Goal: Find specific page/section: Find specific page/section

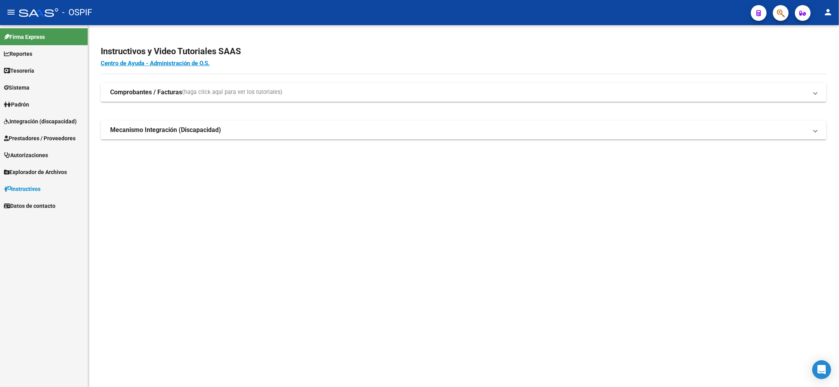
click at [45, 148] on link "Autorizaciones" at bounding box center [44, 155] width 88 height 17
click at [44, 145] on link "Prestadores / Proveedores" at bounding box center [44, 138] width 88 height 17
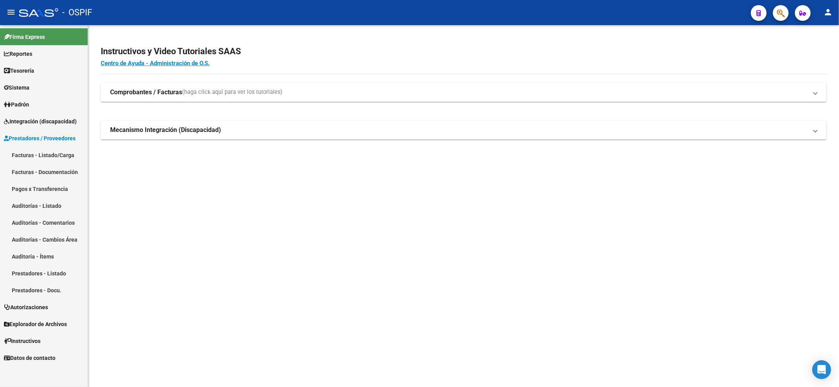
click at [42, 155] on link "Facturas - Listado/Carga" at bounding box center [44, 155] width 88 height 17
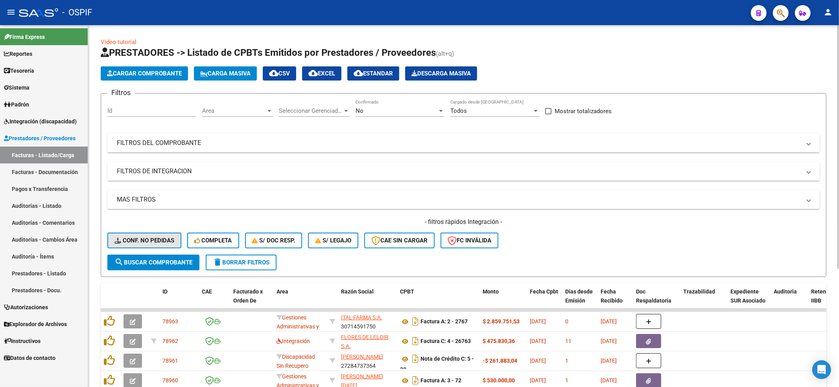
click at [136, 244] on span "Conf. no pedidas" at bounding box center [144, 240] width 60 height 7
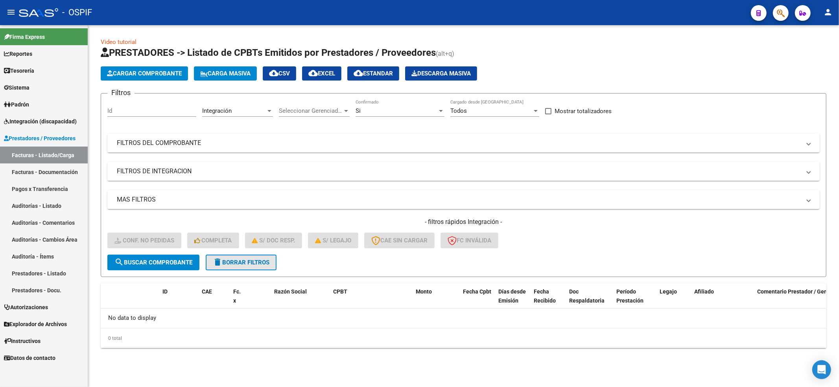
click at [245, 265] on span "delete Borrar Filtros" at bounding box center [241, 262] width 57 height 7
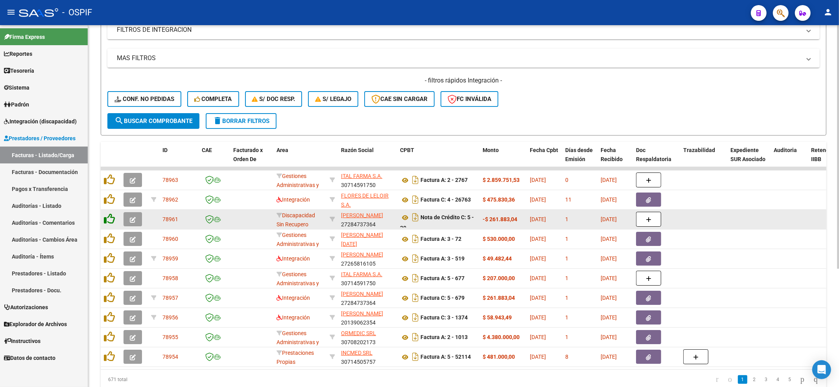
scroll to position [176, 0]
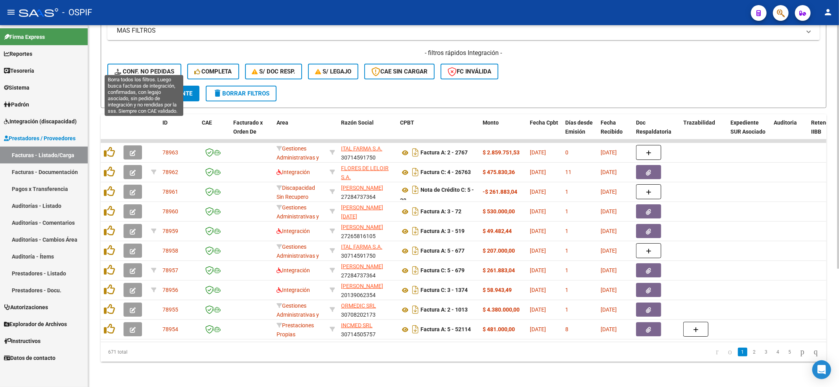
drag, startPoint x: 173, startPoint y: 61, endPoint x: 157, endPoint y: 66, distance: 16.8
click at [172, 68] on span "Conf. no pedidas" at bounding box center [144, 71] width 60 height 7
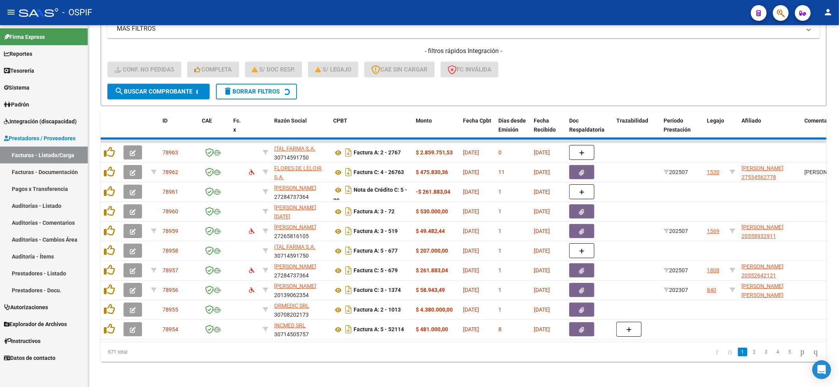
scroll to position [0, 0]
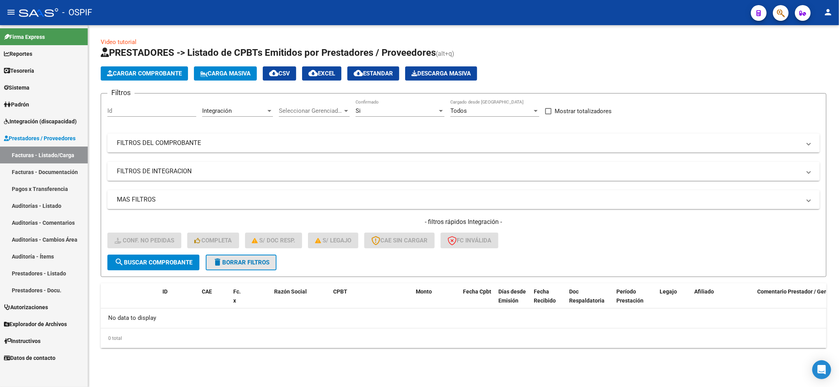
click at [249, 268] on button "delete Borrar Filtros" at bounding box center [241, 263] width 71 height 16
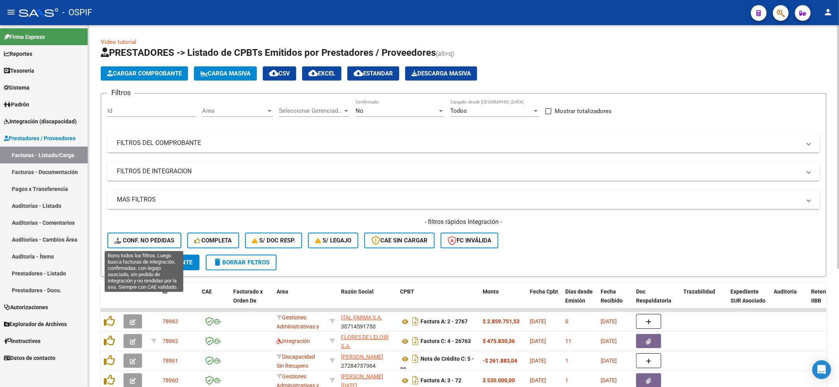
click at [133, 242] on span "Conf. no pedidas" at bounding box center [144, 240] width 60 height 7
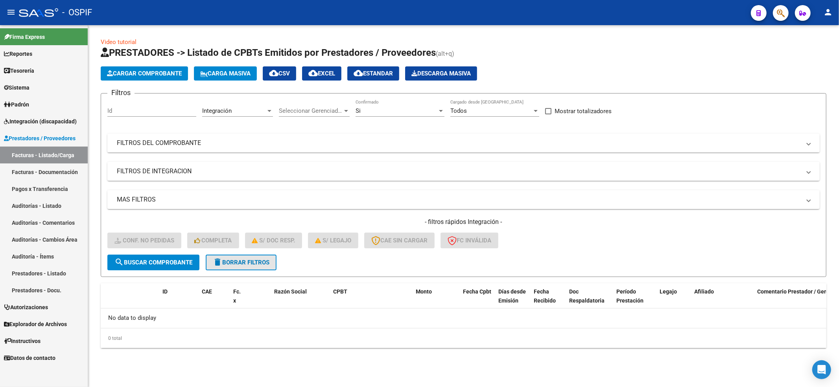
click at [252, 265] on span "delete Borrar Filtros" at bounding box center [241, 262] width 57 height 7
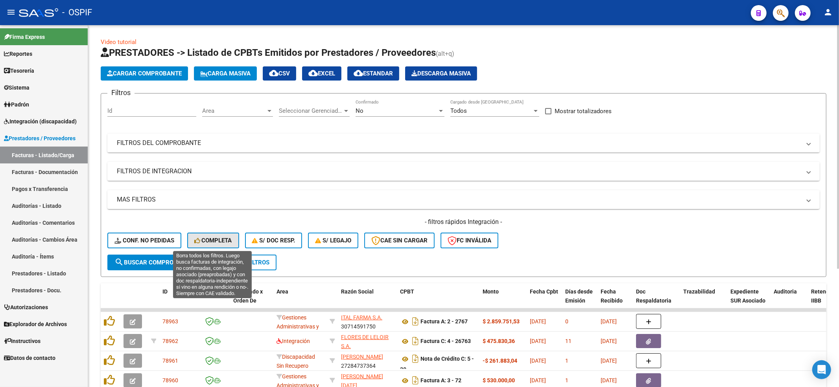
drag, startPoint x: 186, startPoint y: 242, endPoint x: 184, endPoint y: 238, distance: 5.3
click at [187, 242] on button "Completa" at bounding box center [213, 241] width 52 height 16
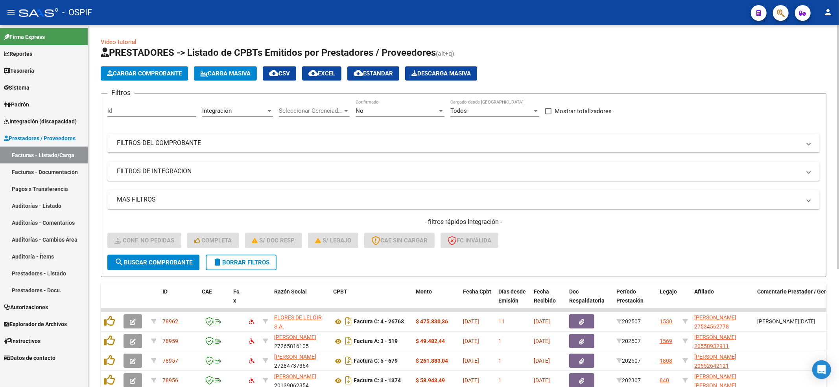
click at [295, 268] on form "Filtros Id Integración Area Seleccionar Gerenciador Seleccionar Gerenciador No …" at bounding box center [464, 185] width 726 height 184
click at [236, 262] on span "delete Borrar Filtros" at bounding box center [241, 262] width 57 height 7
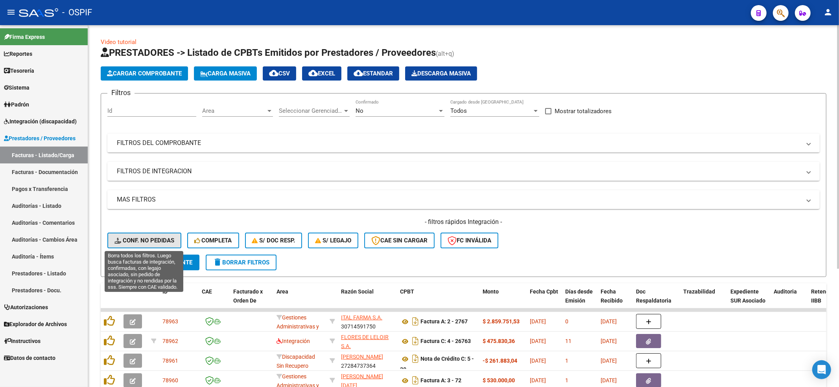
click at [155, 238] on span "Conf. no pedidas" at bounding box center [144, 240] width 60 height 7
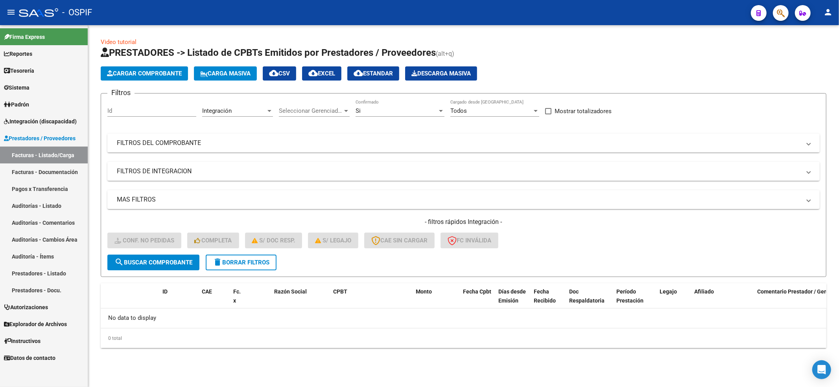
click at [236, 255] on button "delete Borrar Filtros" at bounding box center [241, 263] width 71 height 16
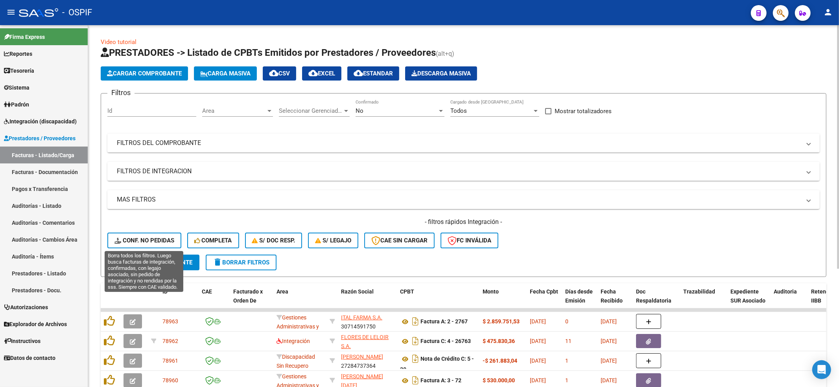
click at [150, 240] on span "Conf. no pedidas" at bounding box center [144, 240] width 60 height 7
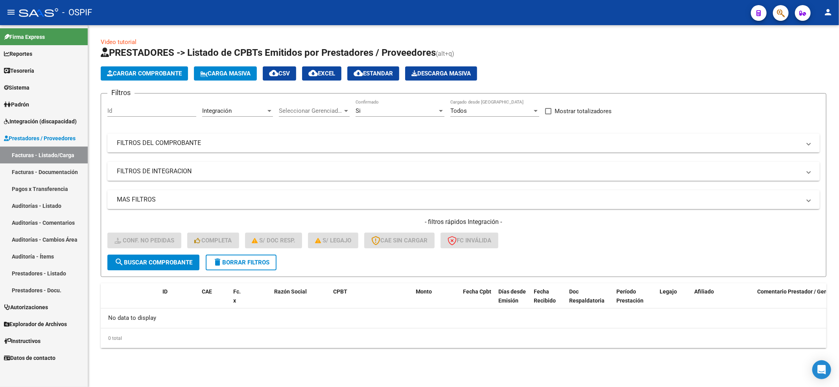
click at [225, 257] on button "delete Borrar Filtros" at bounding box center [241, 263] width 71 height 16
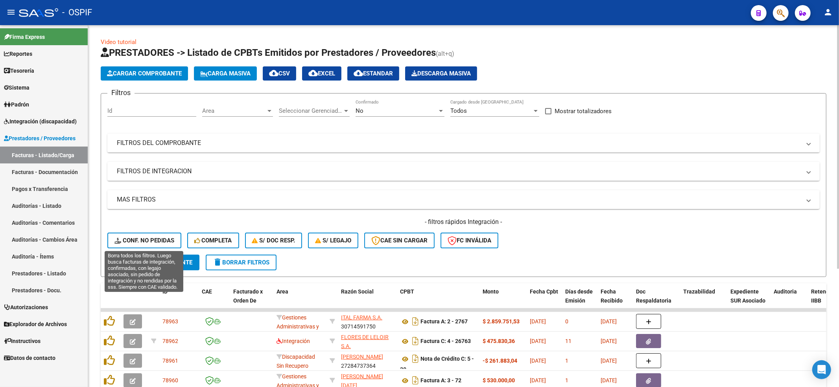
click at [157, 239] on span "Conf. no pedidas" at bounding box center [144, 240] width 60 height 7
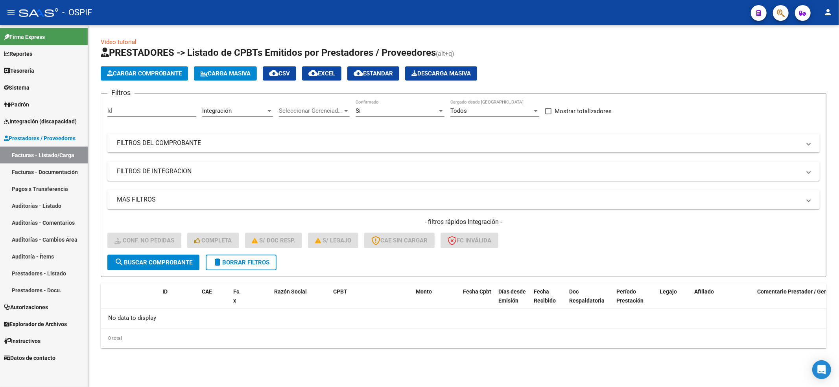
click at [236, 263] on span "delete Borrar Filtros" at bounding box center [241, 262] width 57 height 7
